Goal: Task Accomplishment & Management: Manage account settings

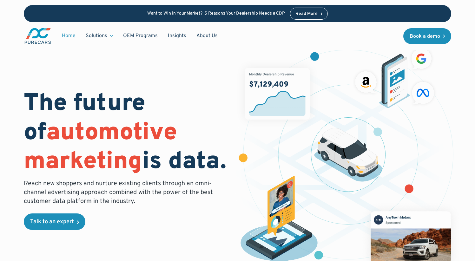
click at [99, 165] on div "The future of automotive marketing is data. Reach new shoppers and nurture exis…" at bounding box center [237, 157] width 427 height 233
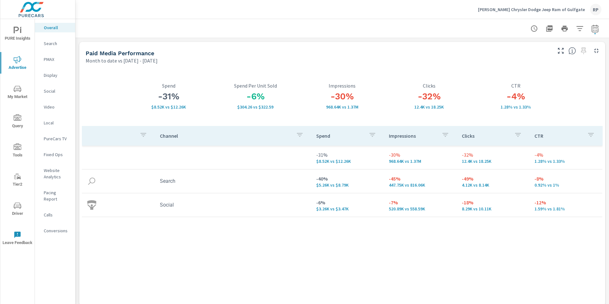
scroll to position [888, 0]
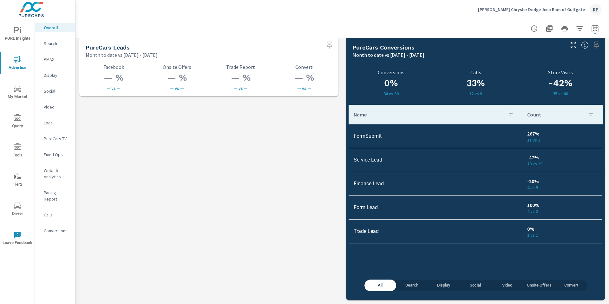
click at [23, 93] on span "My Market" at bounding box center [17, 93] width 30 height 16
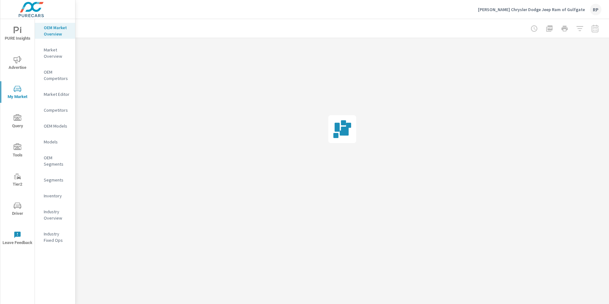
click at [26, 45] on div "PURE Insights Advertise My Market Query Tools Tier2 Driver Leave Feedback" at bounding box center [17, 135] width 34 height 233
click at [21, 37] on span "PURE Insights" at bounding box center [17, 35] width 30 height 16
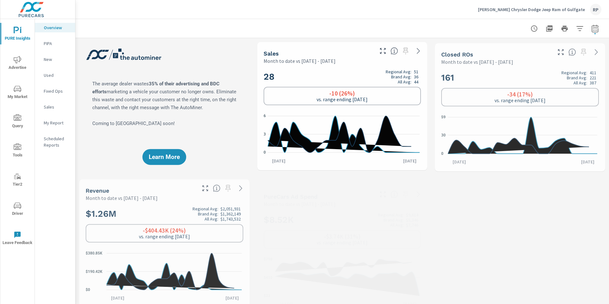
click at [61, 124] on p "My Report" at bounding box center [57, 123] width 26 height 6
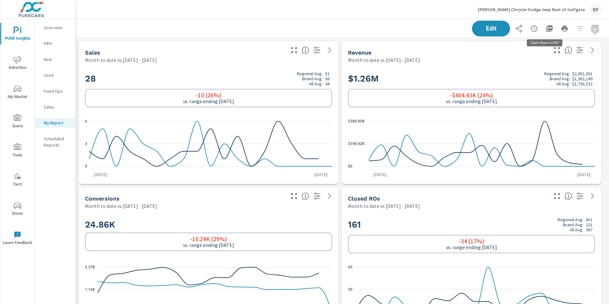
scroll to position [2567, 539]
click at [546, 29] on icon "button" at bounding box center [549, 28] width 6 height 6
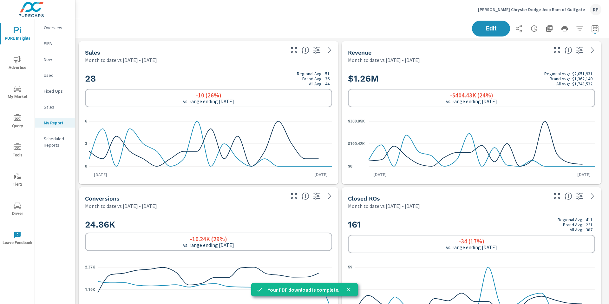
click at [594, 12] on div "RP" at bounding box center [595, 9] width 11 height 11
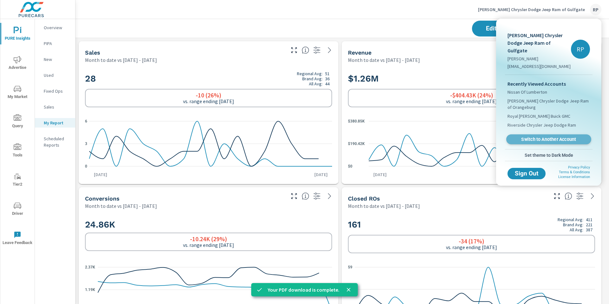
click at [550, 135] on link "Switch to Another Account" at bounding box center [548, 140] width 85 height 10
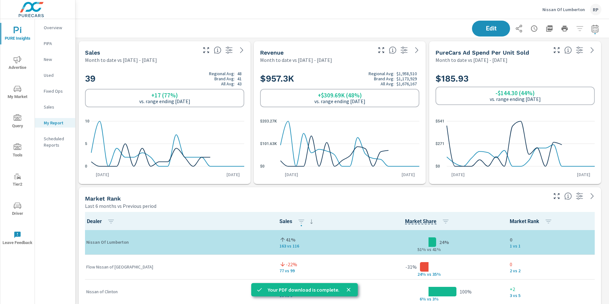
scroll to position [2713, 539]
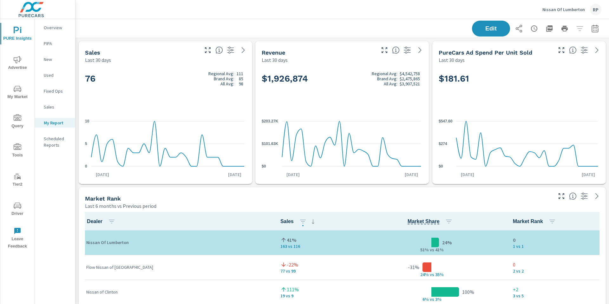
scroll to position [0, 0]
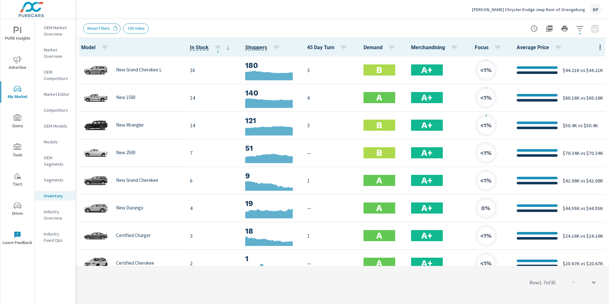
click at [22, 36] on span "PURE Insights" at bounding box center [17, 35] width 30 height 16
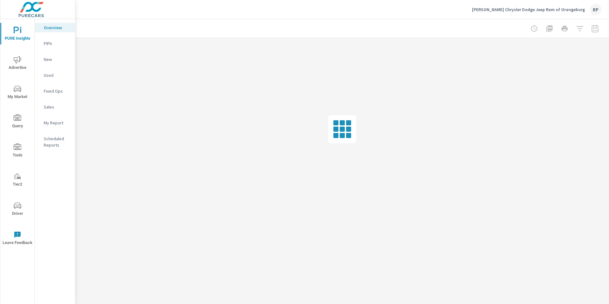
click at [56, 126] on p "My Report" at bounding box center [57, 123] width 26 height 6
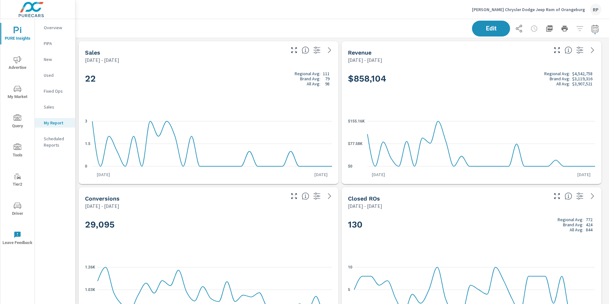
scroll to position [0, 0]
click at [549, 31] on button "button" at bounding box center [549, 28] width 13 height 13
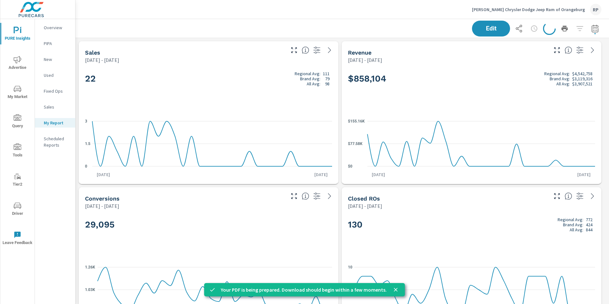
scroll to position [2129, 539]
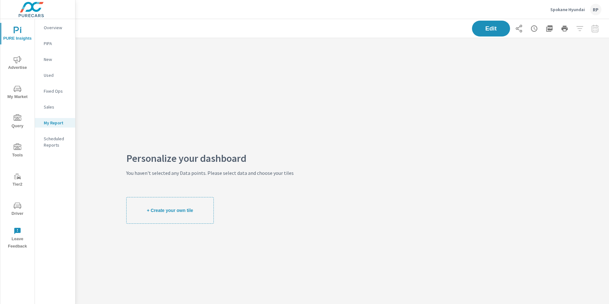
click at [22, 208] on span "Driver" at bounding box center [17, 210] width 30 height 16
